Goal: Information Seeking & Learning: Learn about a topic

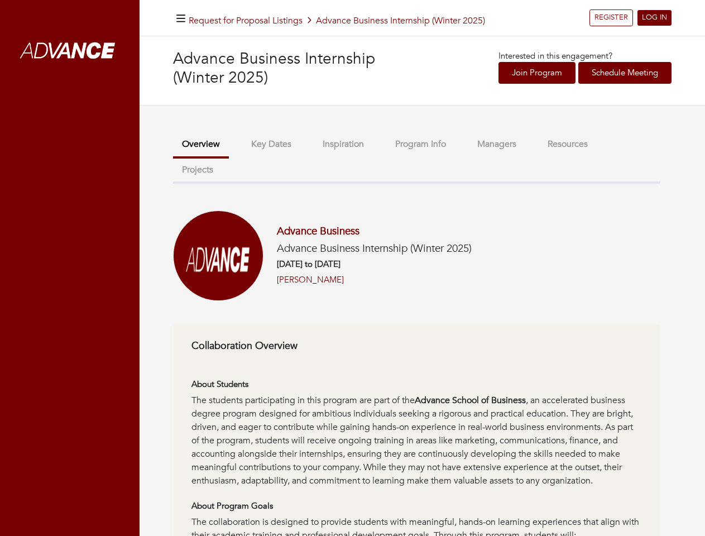
click at [352, 268] on h6 "[DATE] to [DATE]" at bounding box center [374, 264] width 195 height 10
click at [181, 18] on icon "button" at bounding box center [180, 18] width 9 height 11
